Goal: Find specific page/section: Find specific page/section

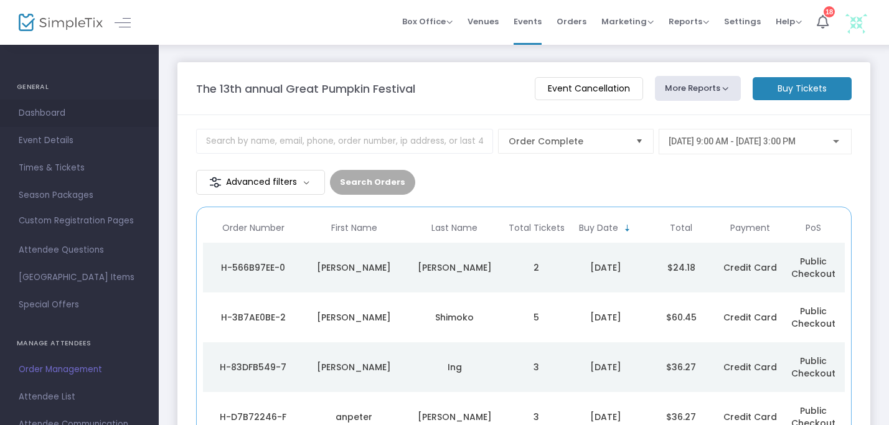
click at [50, 113] on span "Dashboard" at bounding box center [79, 113] width 121 height 16
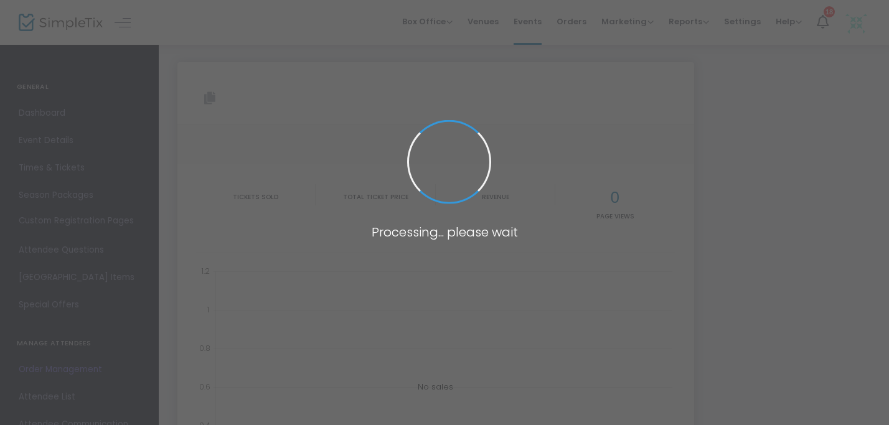
type input "https://www.simpletix.com/e/the-13th-annual-great-pumpkin-festival-tickets-2328…"
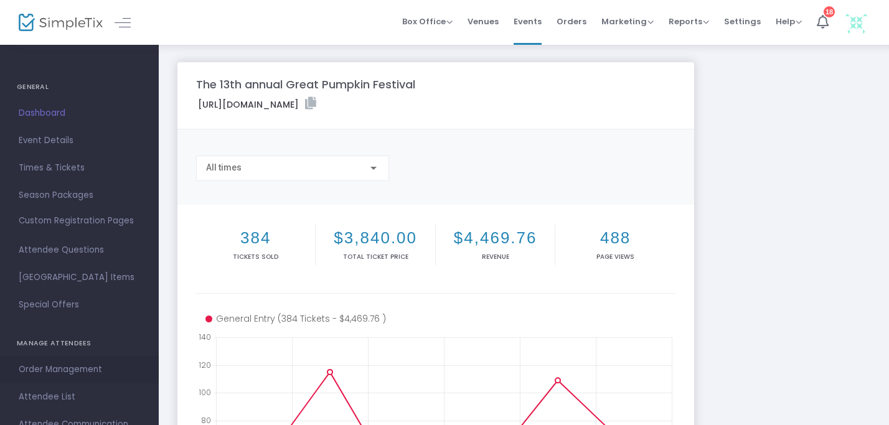
click at [83, 367] on span "Order Management" at bounding box center [79, 370] width 121 height 16
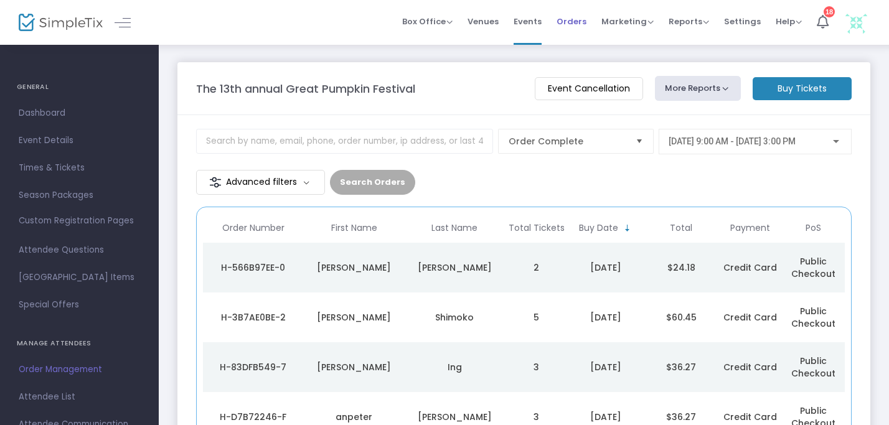
click at [569, 25] on span "Orders" at bounding box center [572, 22] width 30 height 32
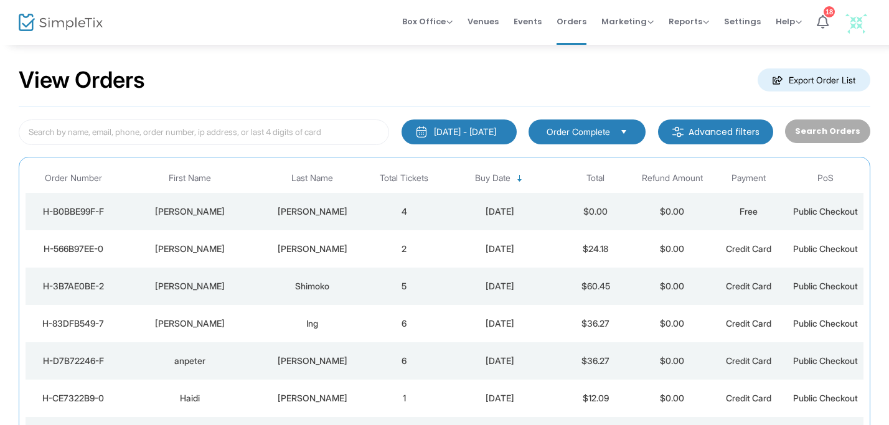
scroll to position [23, 0]
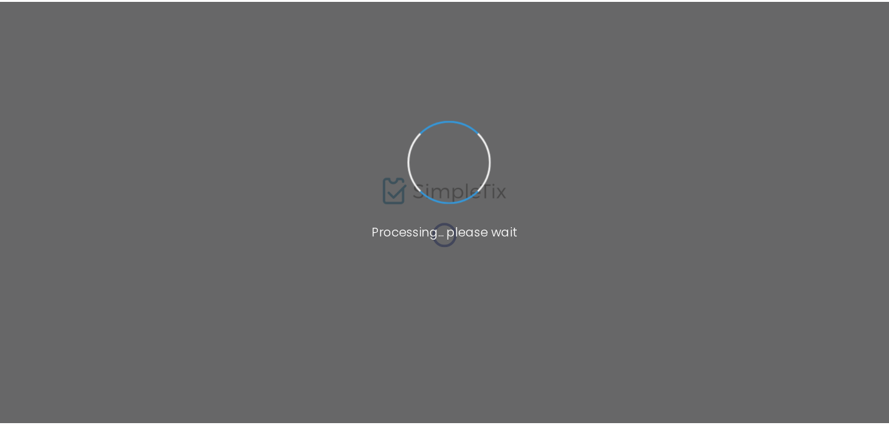
scroll to position [23, 0]
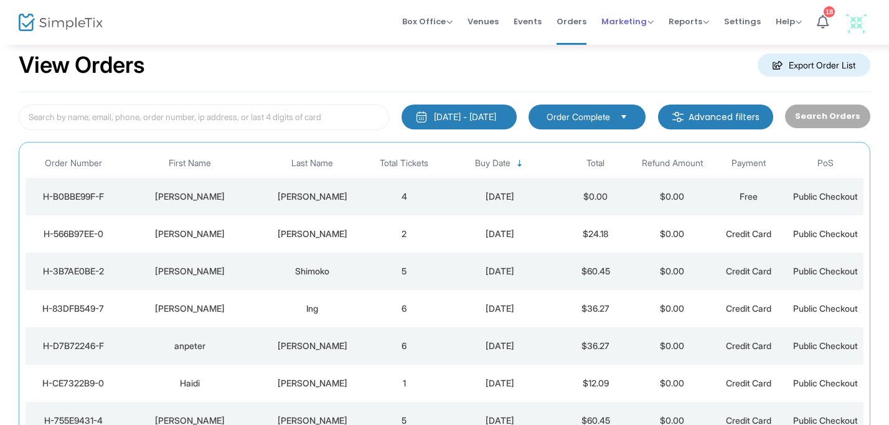
click at [620, 21] on span "Marketing" at bounding box center [628, 22] width 52 height 12
click at [578, 22] on span "Orders" at bounding box center [572, 22] width 30 height 32
click at [608, 25] on span "Marketing" at bounding box center [628, 22] width 52 height 12
click at [572, 26] on span "Orders" at bounding box center [572, 22] width 30 height 32
